Goal: Transaction & Acquisition: Purchase product/service

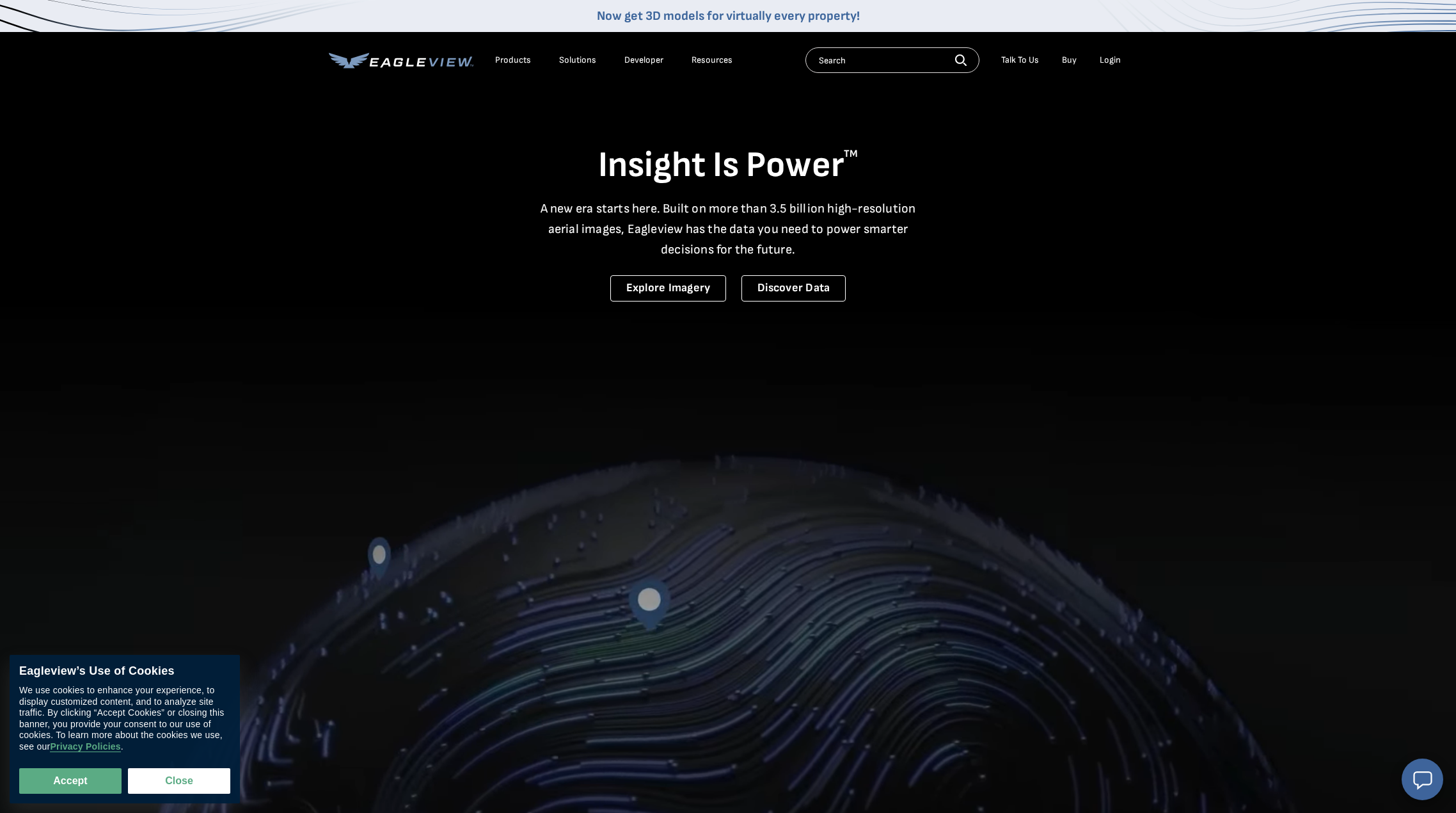
click at [1105, 65] on div "Login" at bounding box center [1110, 60] width 21 height 12
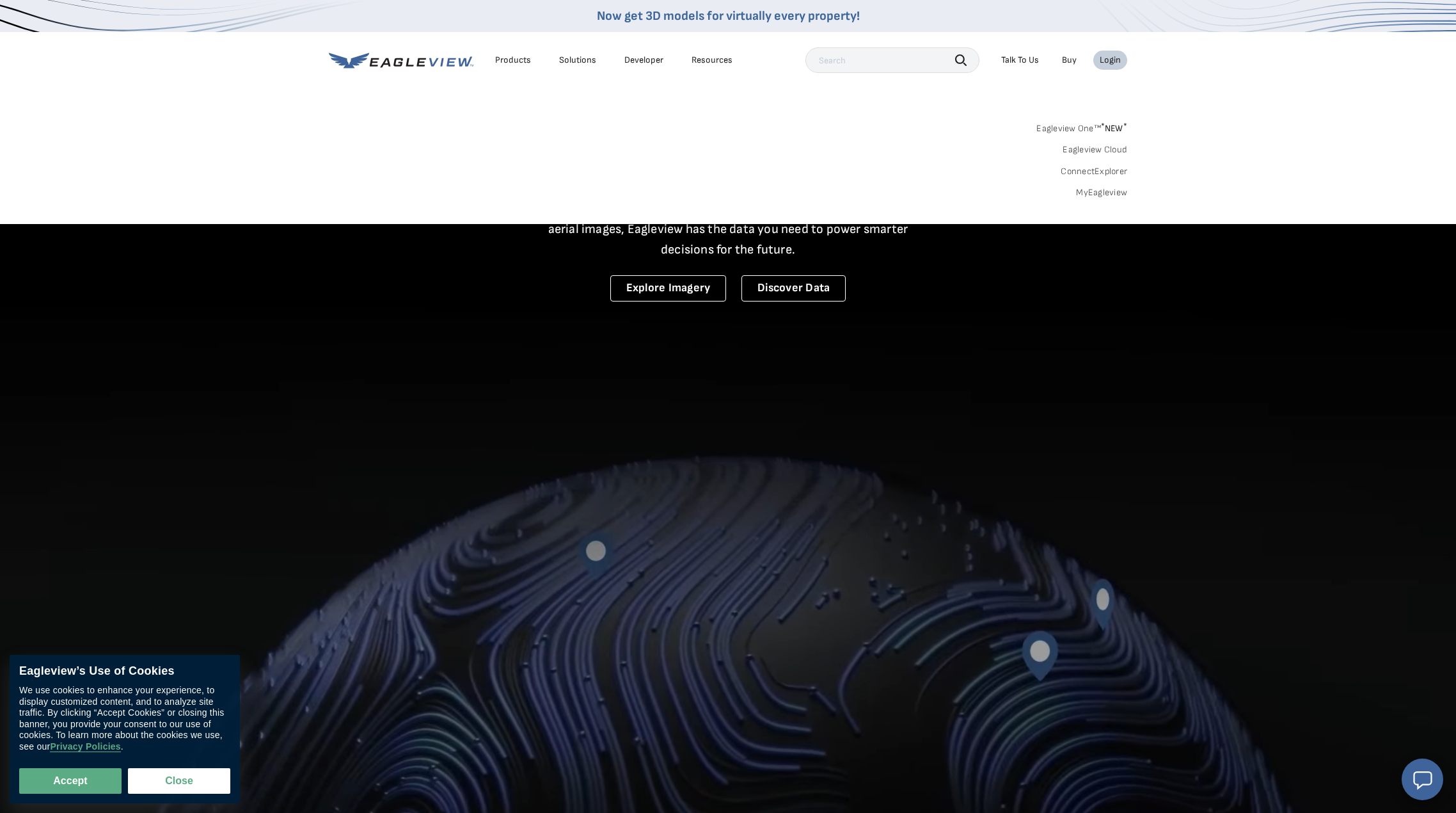
click at [1105, 65] on div "Login" at bounding box center [1110, 60] width 21 height 12
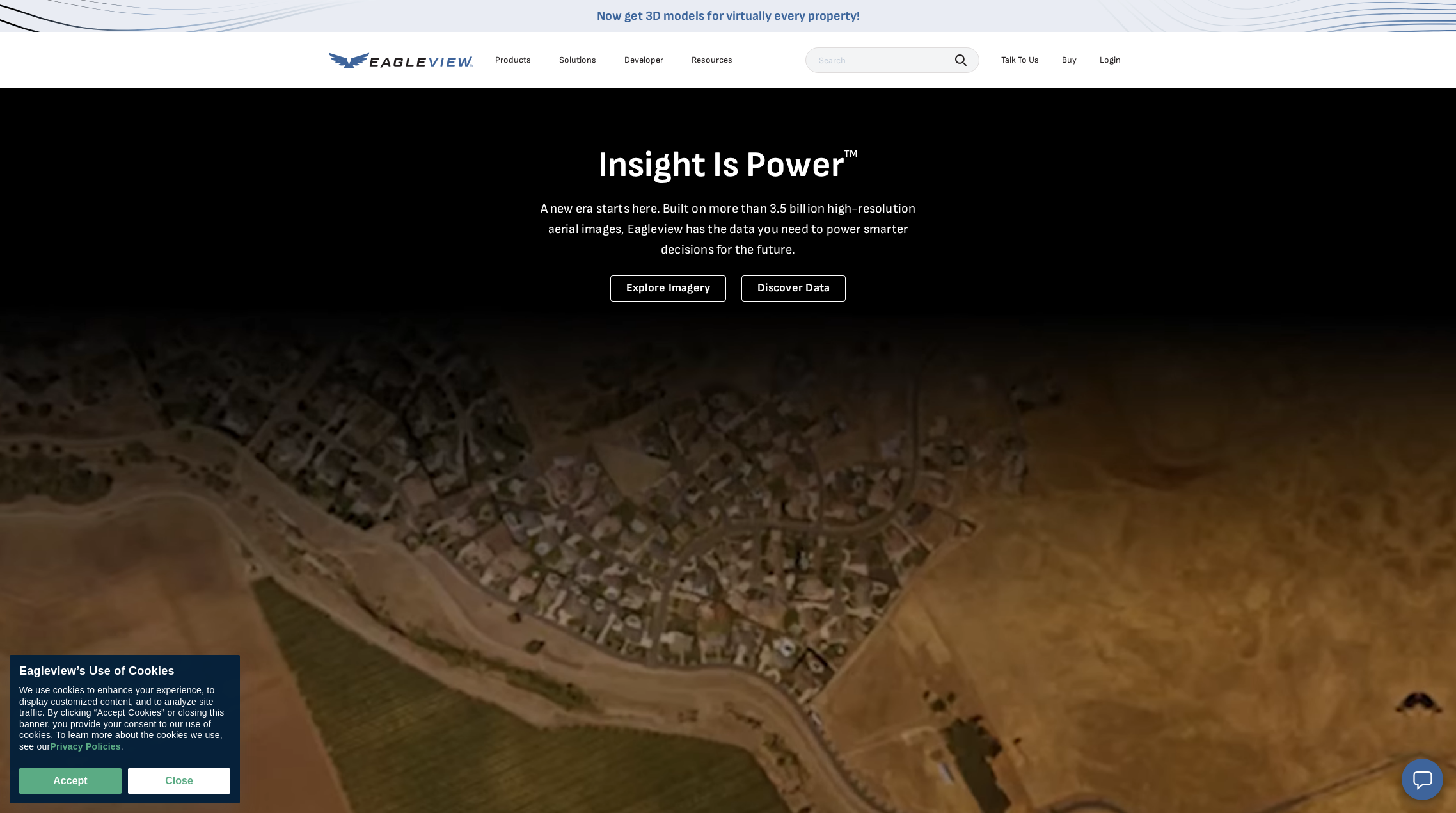
click at [1115, 58] on div "Login" at bounding box center [1110, 60] width 21 height 12
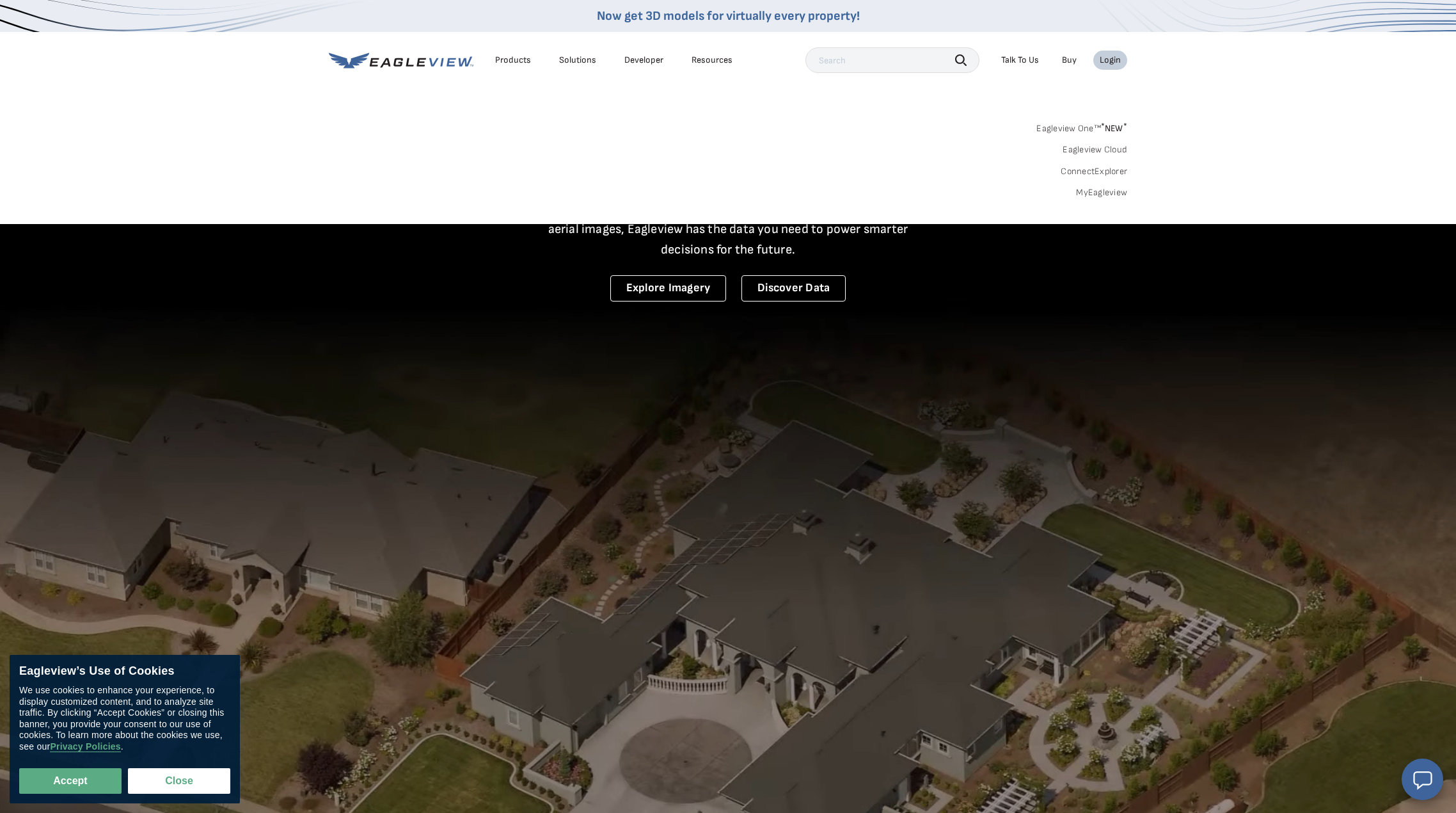
click at [1117, 61] on div "Login" at bounding box center [1110, 60] width 21 height 12
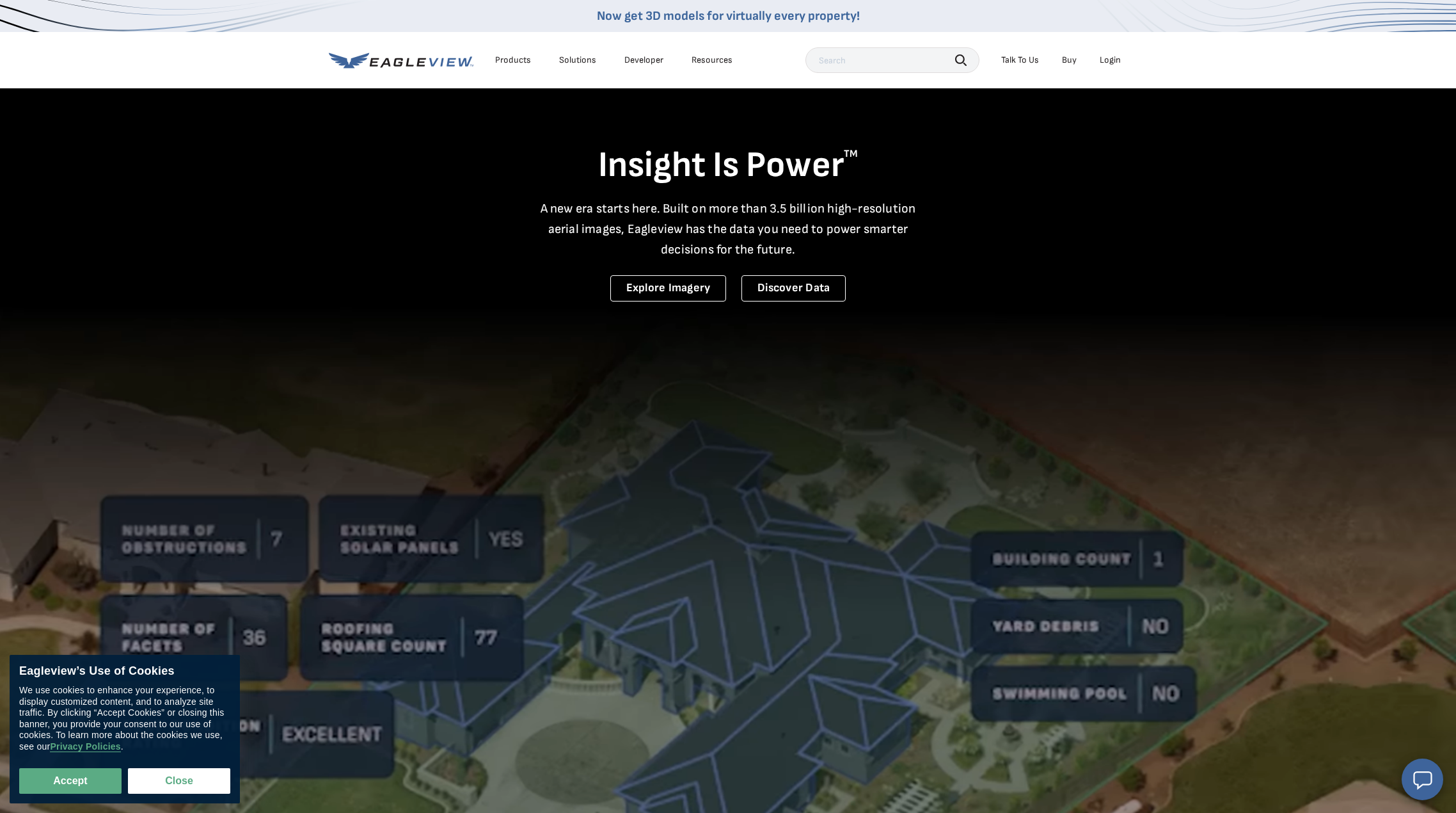
click at [1117, 61] on div "Login" at bounding box center [1110, 60] width 21 height 12
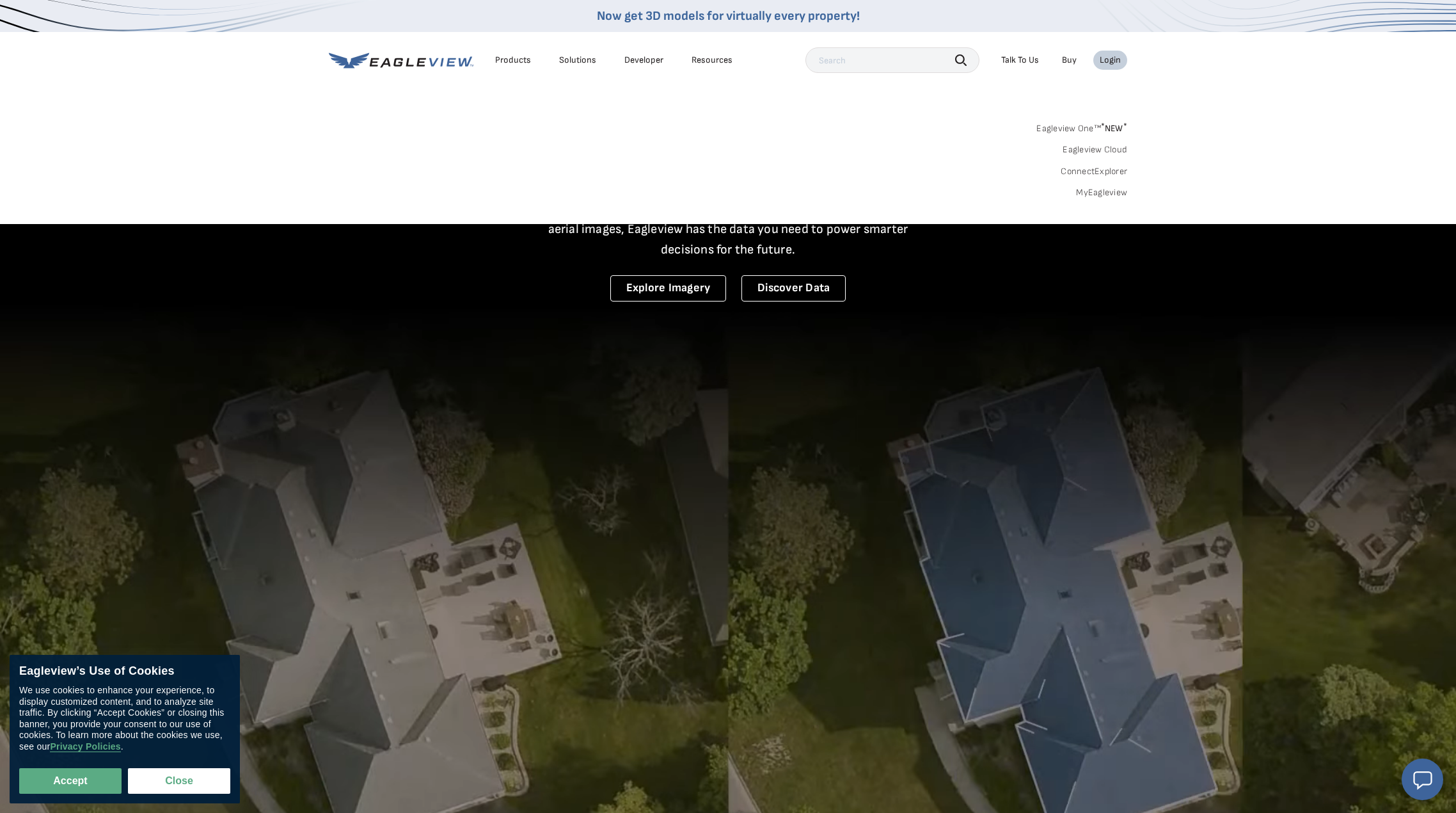
click at [1117, 61] on div "Login" at bounding box center [1110, 60] width 21 height 12
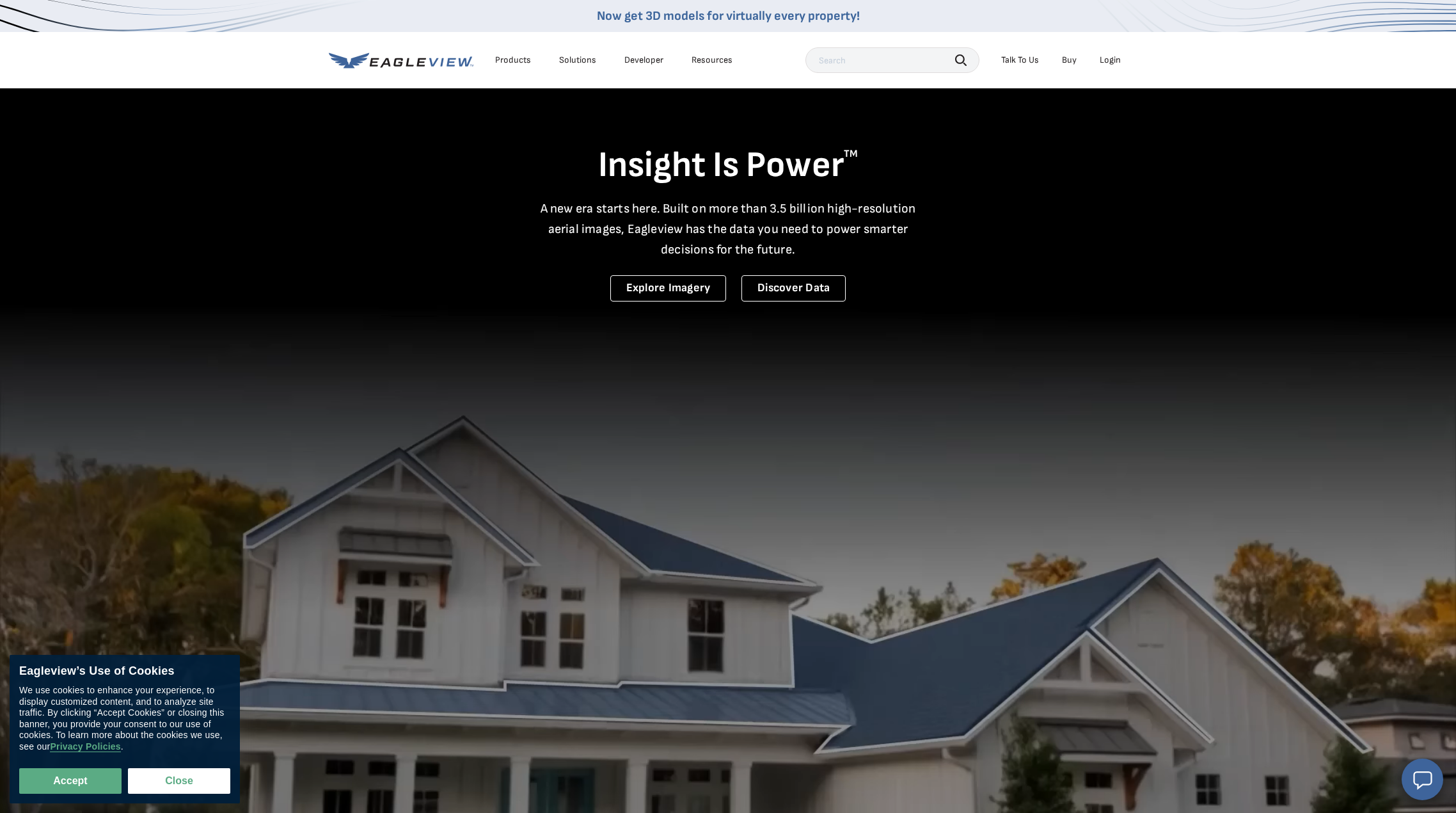
click at [1117, 61] on div "Login" at bounding box center [1110, 60] width 21 height 12
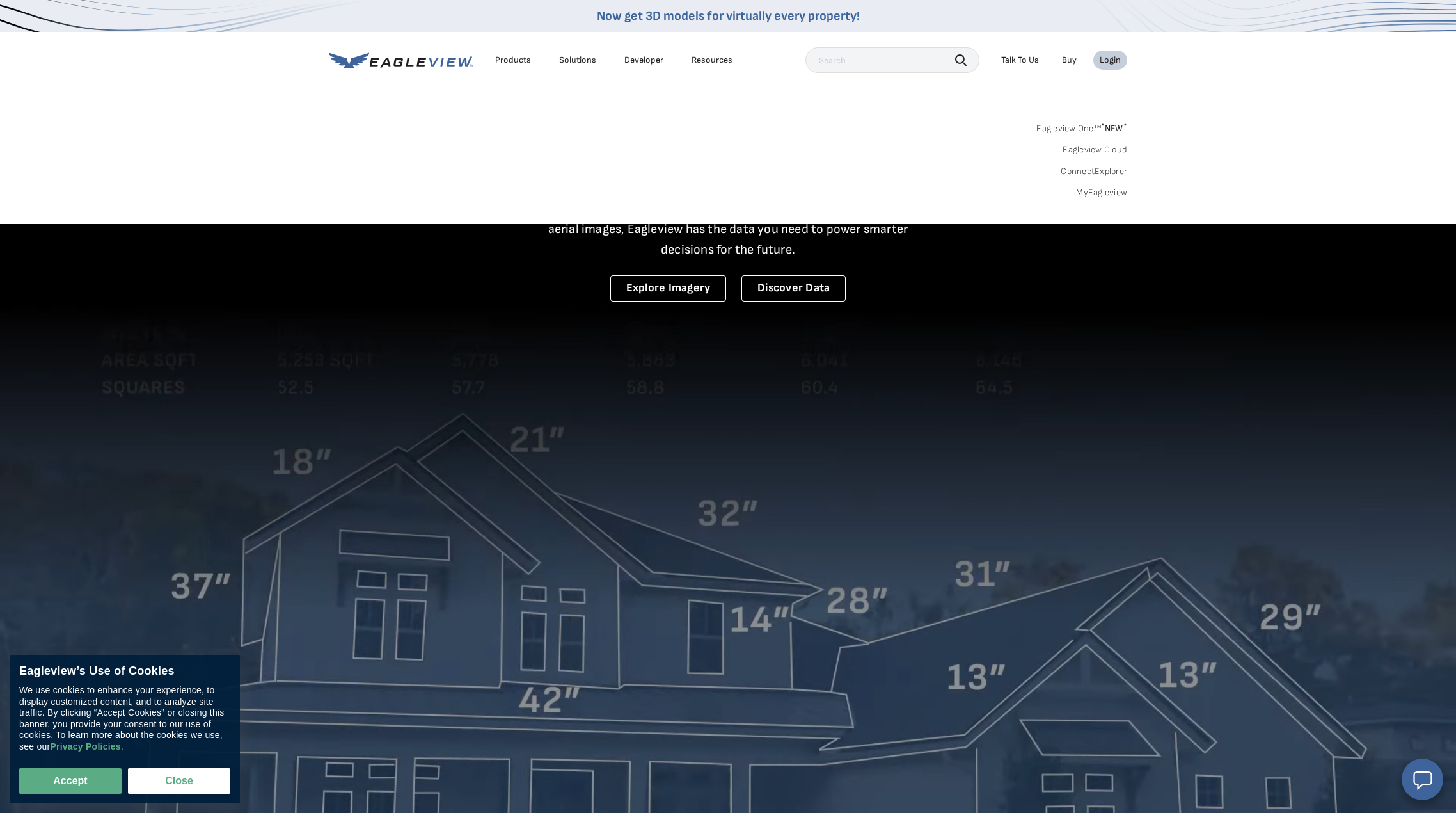
click at [1113, 195] on link "MyEagleview" at bounding box center [1102, 192] width 51 height 12
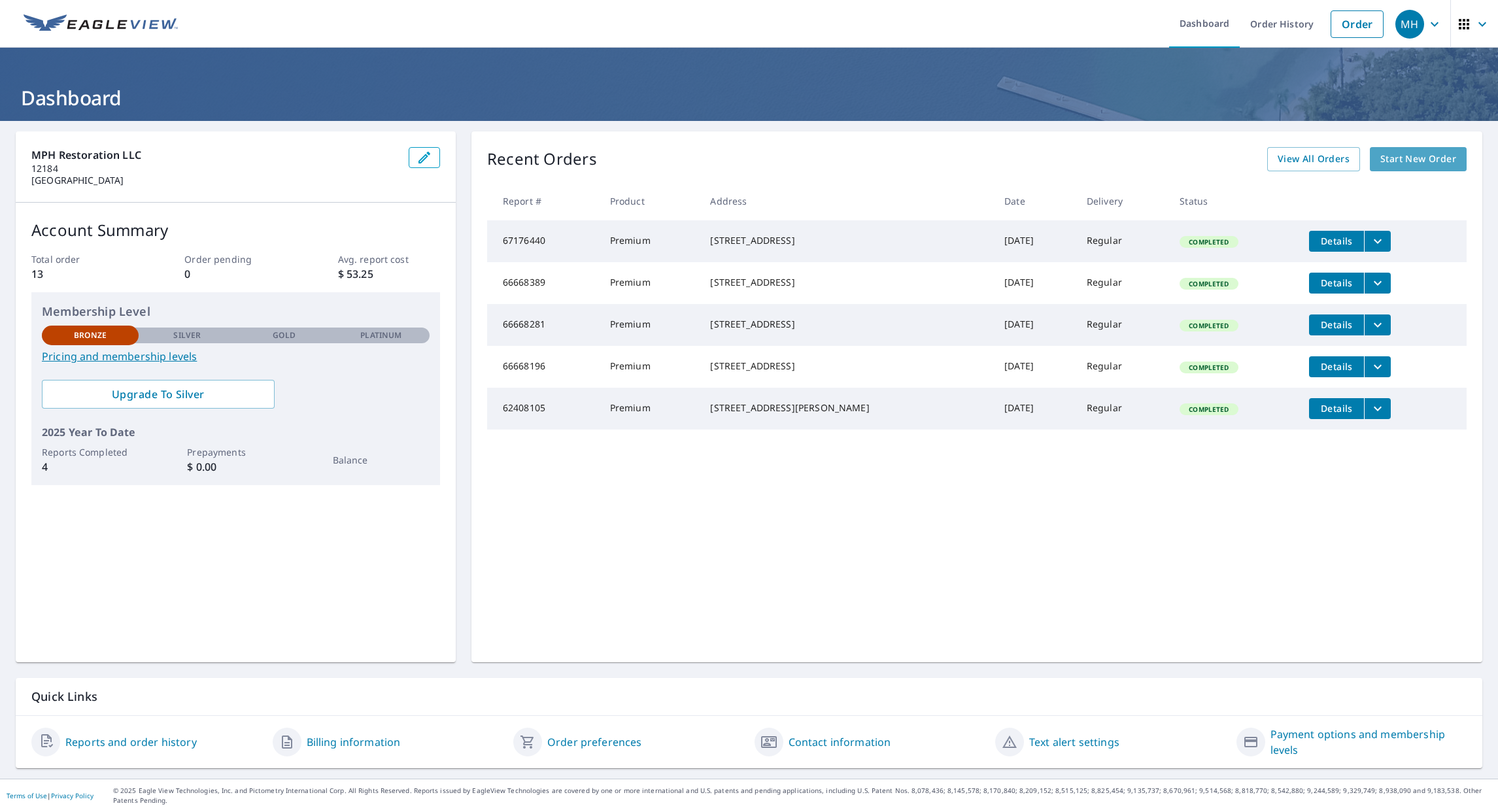
click at [1380, 164] on span "Start New Order" at bounding box center [1418, 159] width 76 height 17
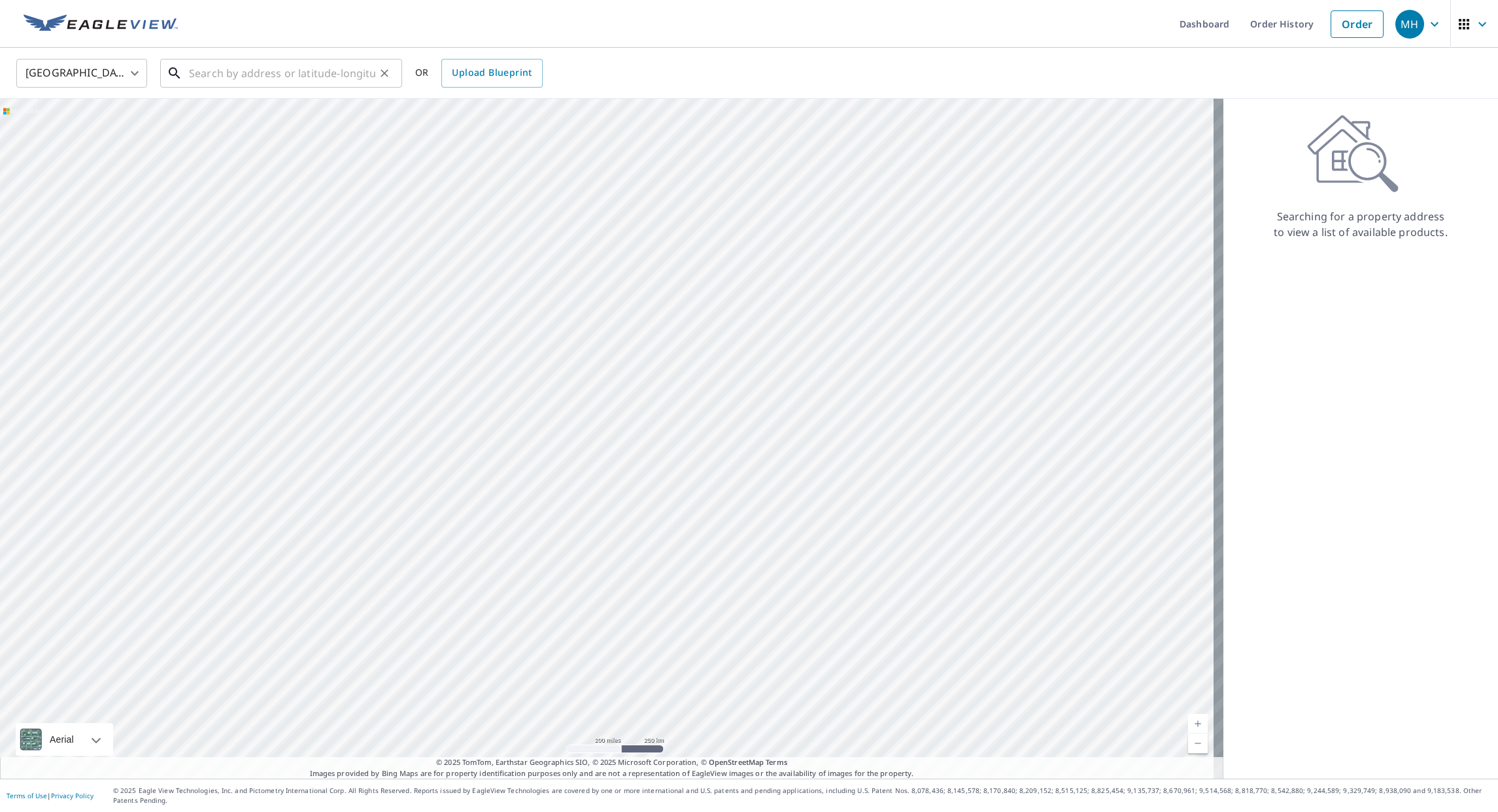
click at [199, 75] on input "text" at bounding box center [282, 73] width 186 height 37
paste input "1124 Ember Glow Ln"
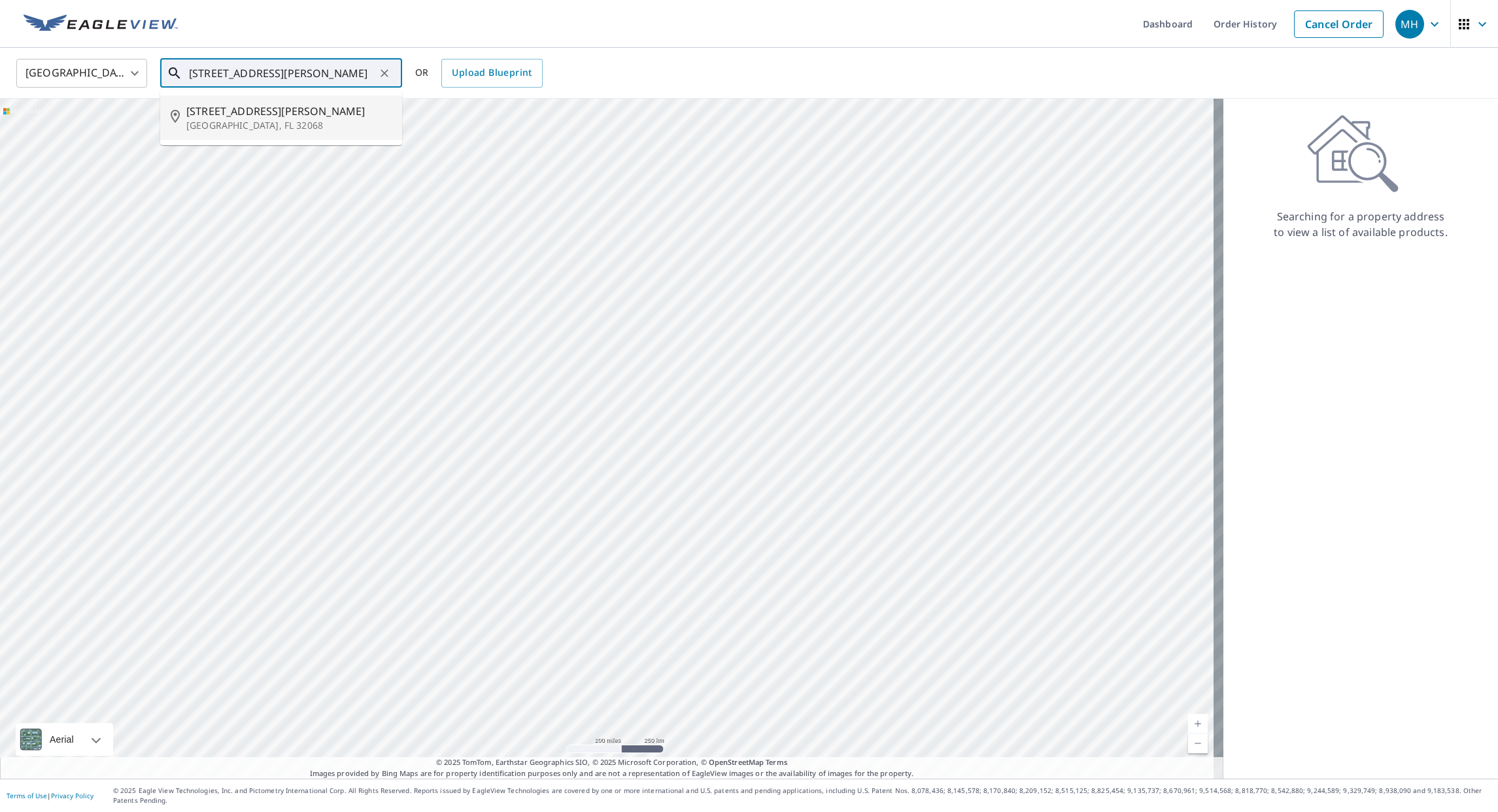
click at [226, 123] on p "Middleburg, FL 32068" at bounding box center [289, 125] width 206 height 13
type input "1124 Ember Glow Ln Middleburg, FL 32068"
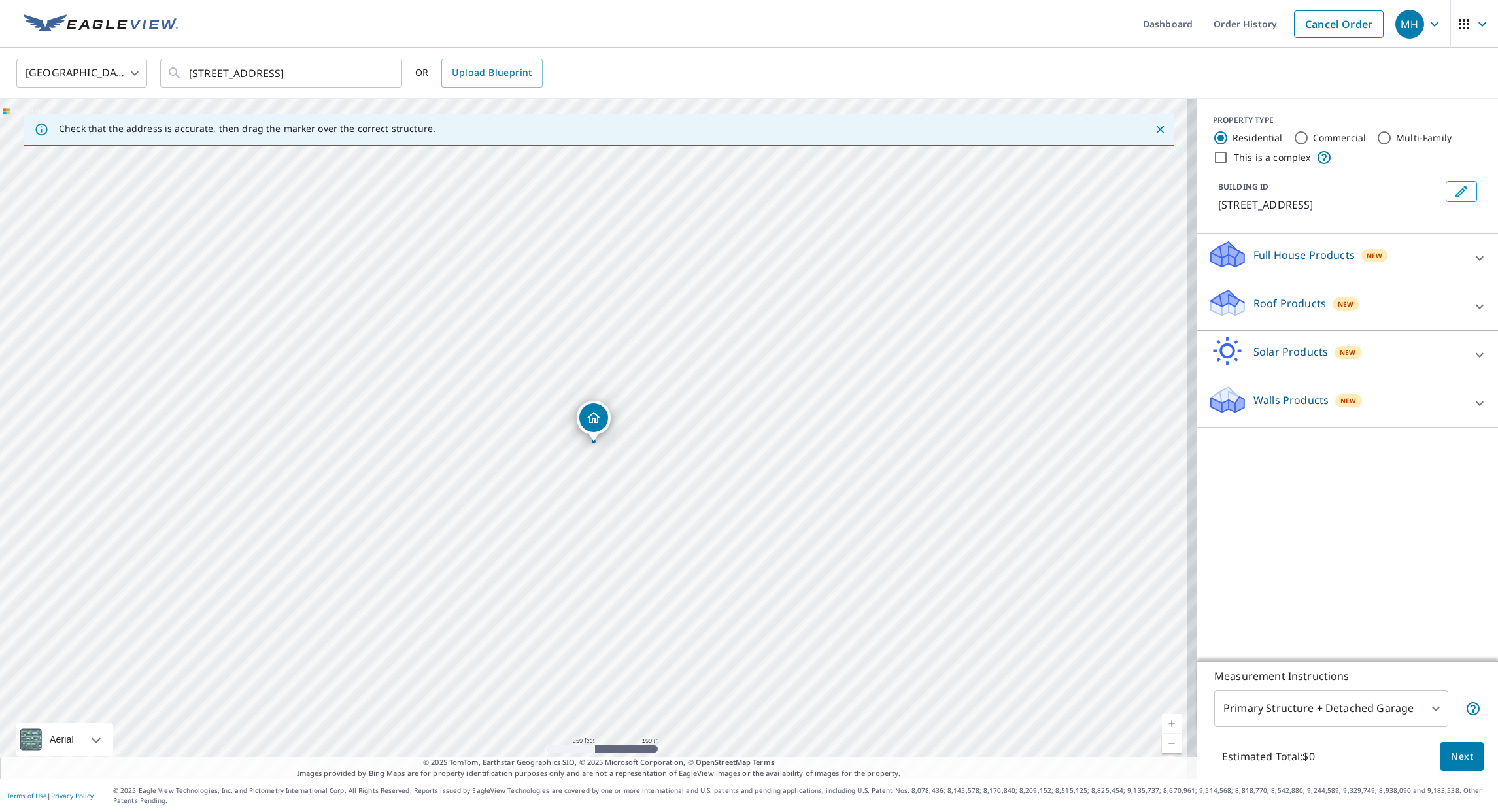
click at [1474, 309] on icon at bounding box center [1479, 306] width 16 height 16
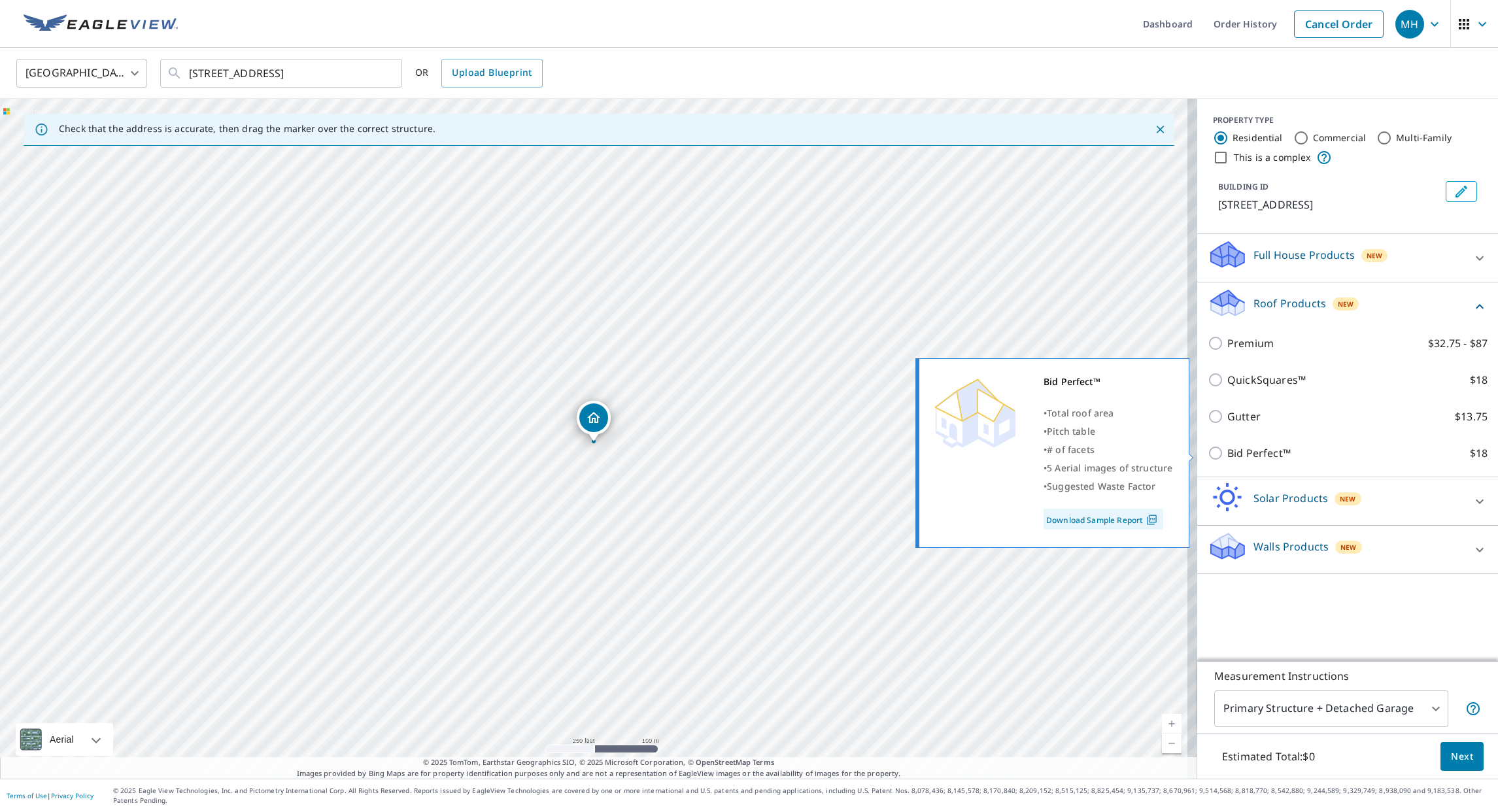
click at [1149, 521] on img at bounding box center [1152, 520] width 18 height 12
click at [1210, 454] on input "Bid Perfect™ $18" at bounding box center [1217, 453] width 20 height 16
checkbox input "true"
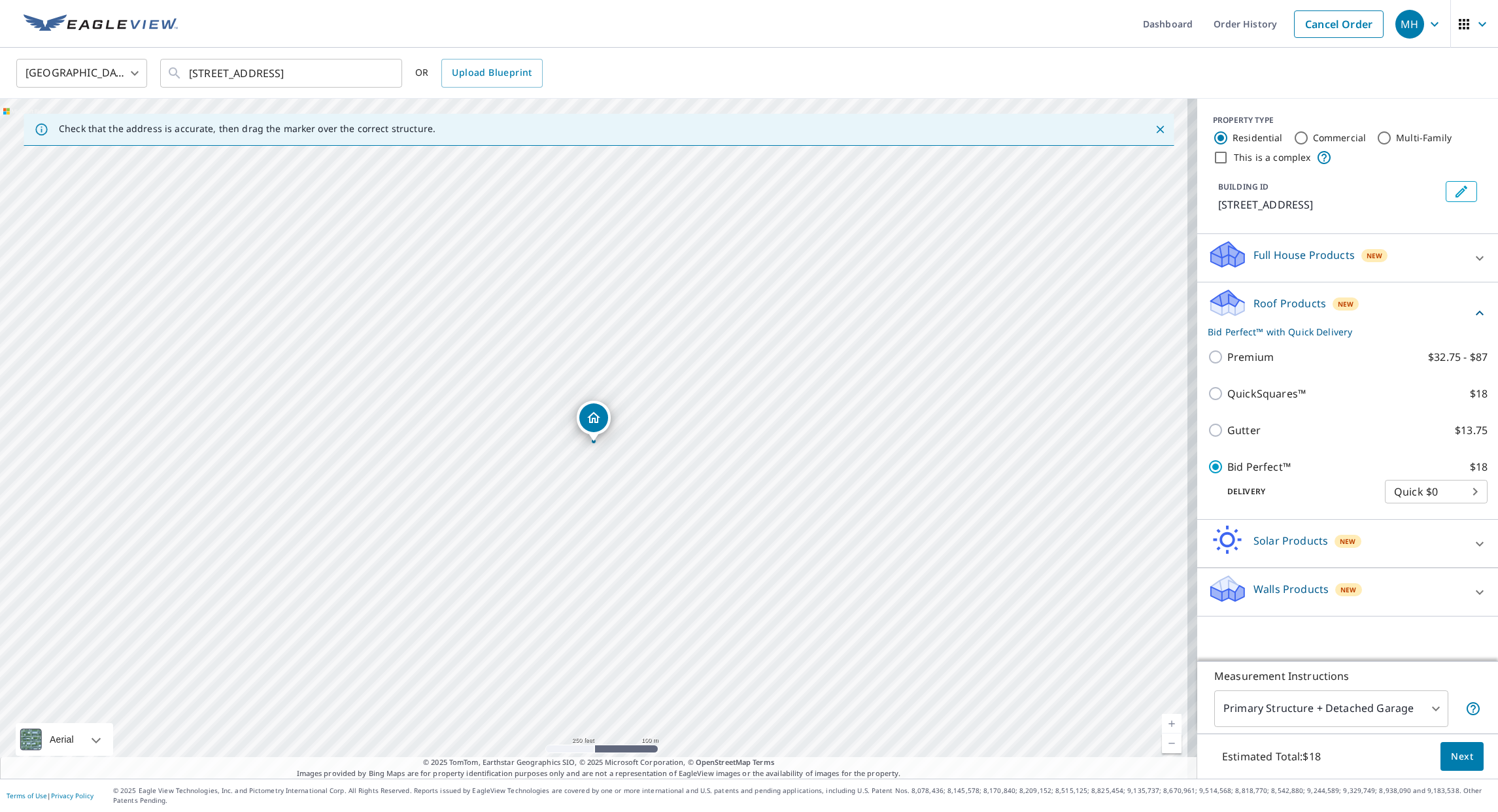
click at [1453, 765] on span "Next" at bounding box center [1463, 757] width 23 height 17
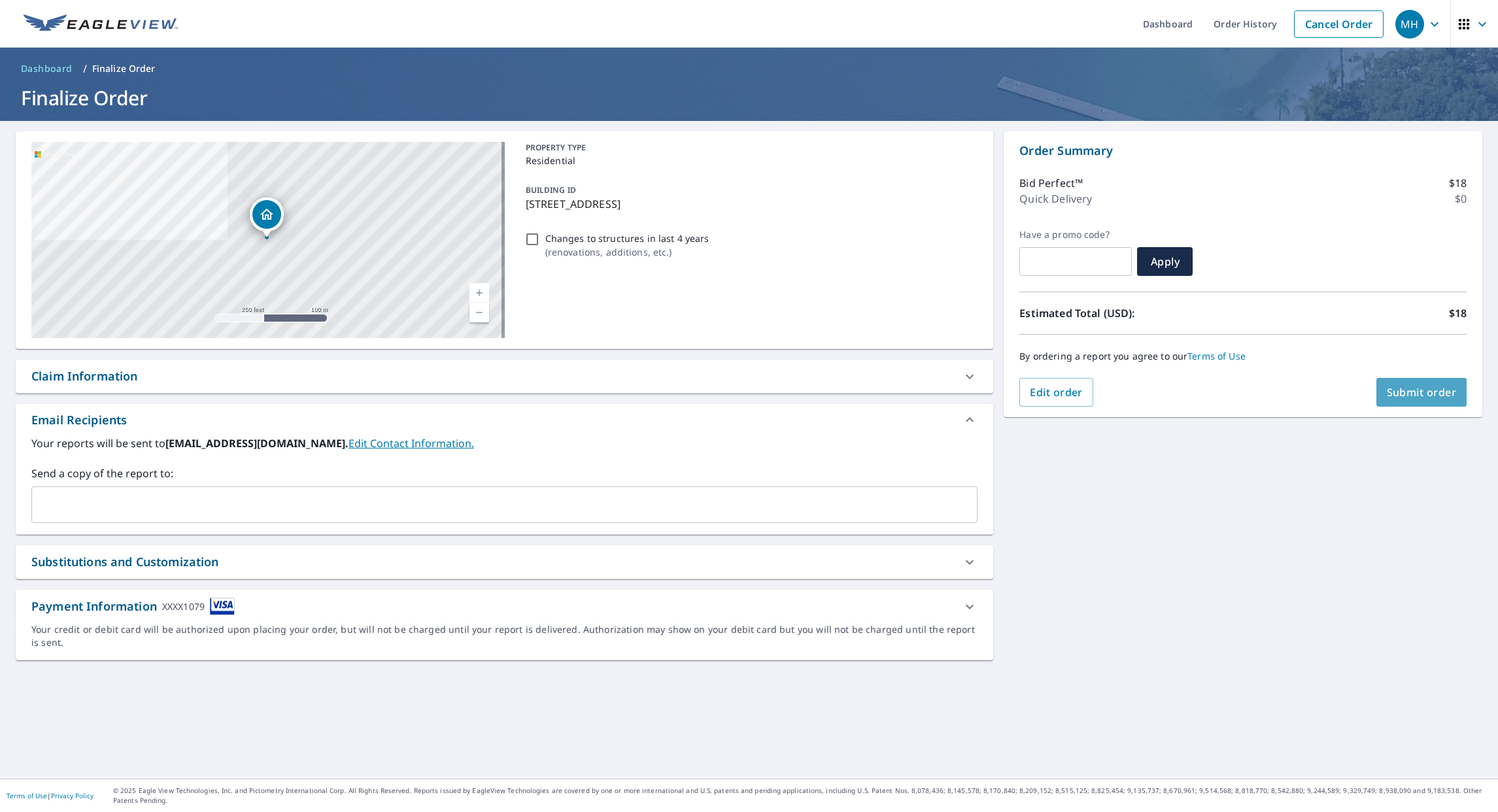
click at [1439, 395] on span "Submit order" at bounding box center [1421, 392] width 70 height 14
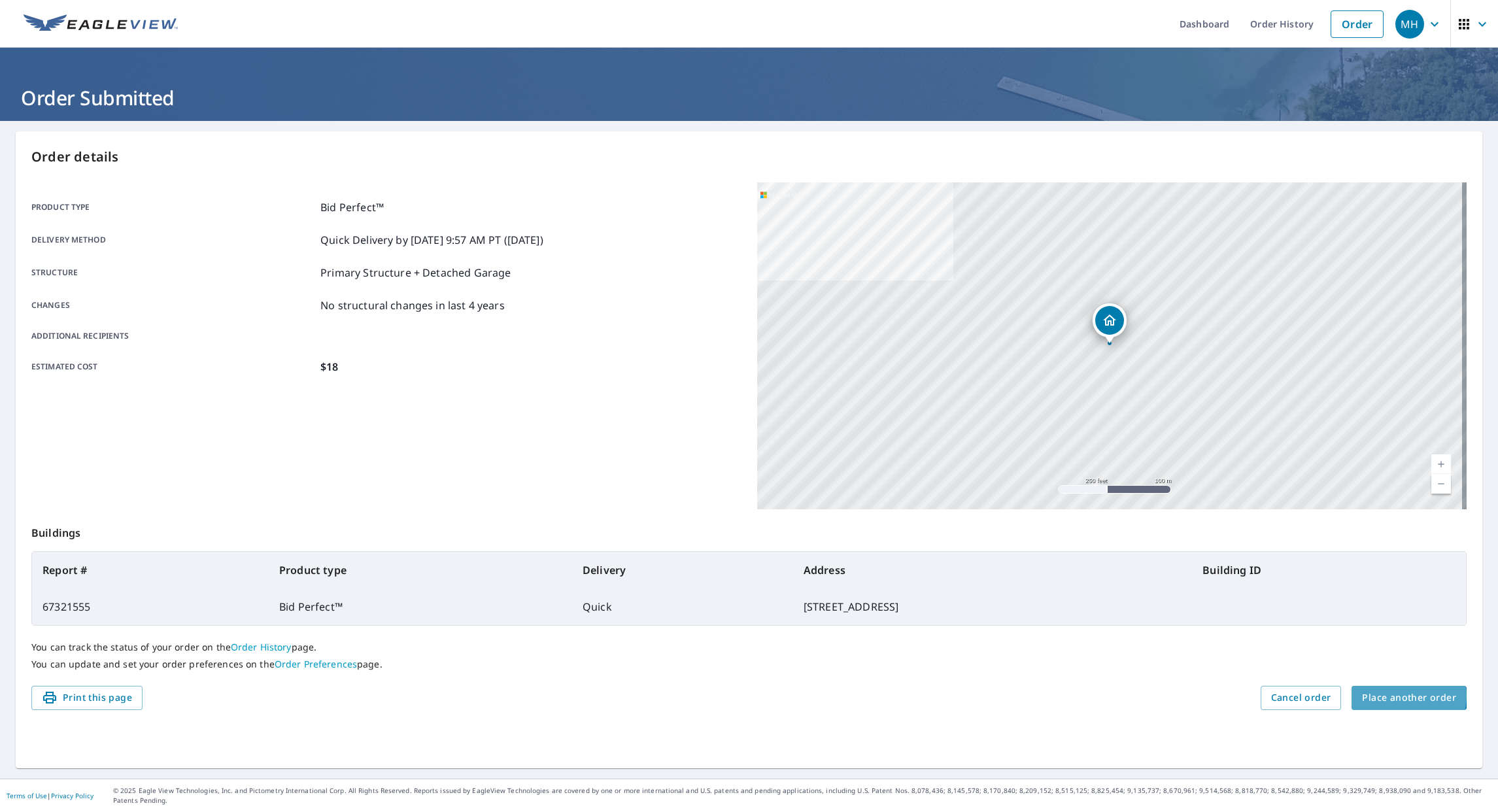
click at [1397, 696] on span "Place another order" at bounding box center [1409, 698] width 94 height 17
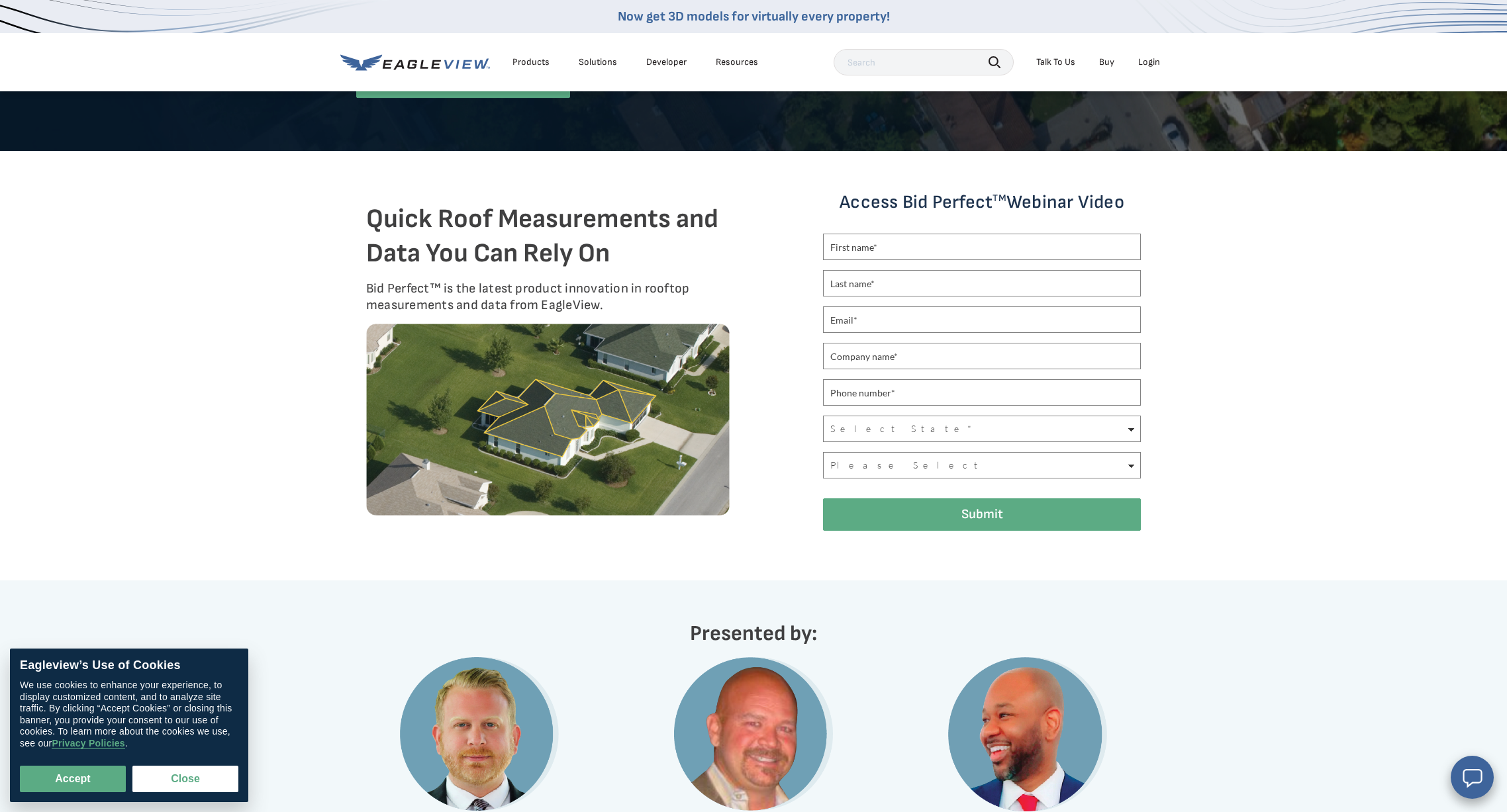
scroll to position [155, 0]
